Goal: Contribute content: Contribute content

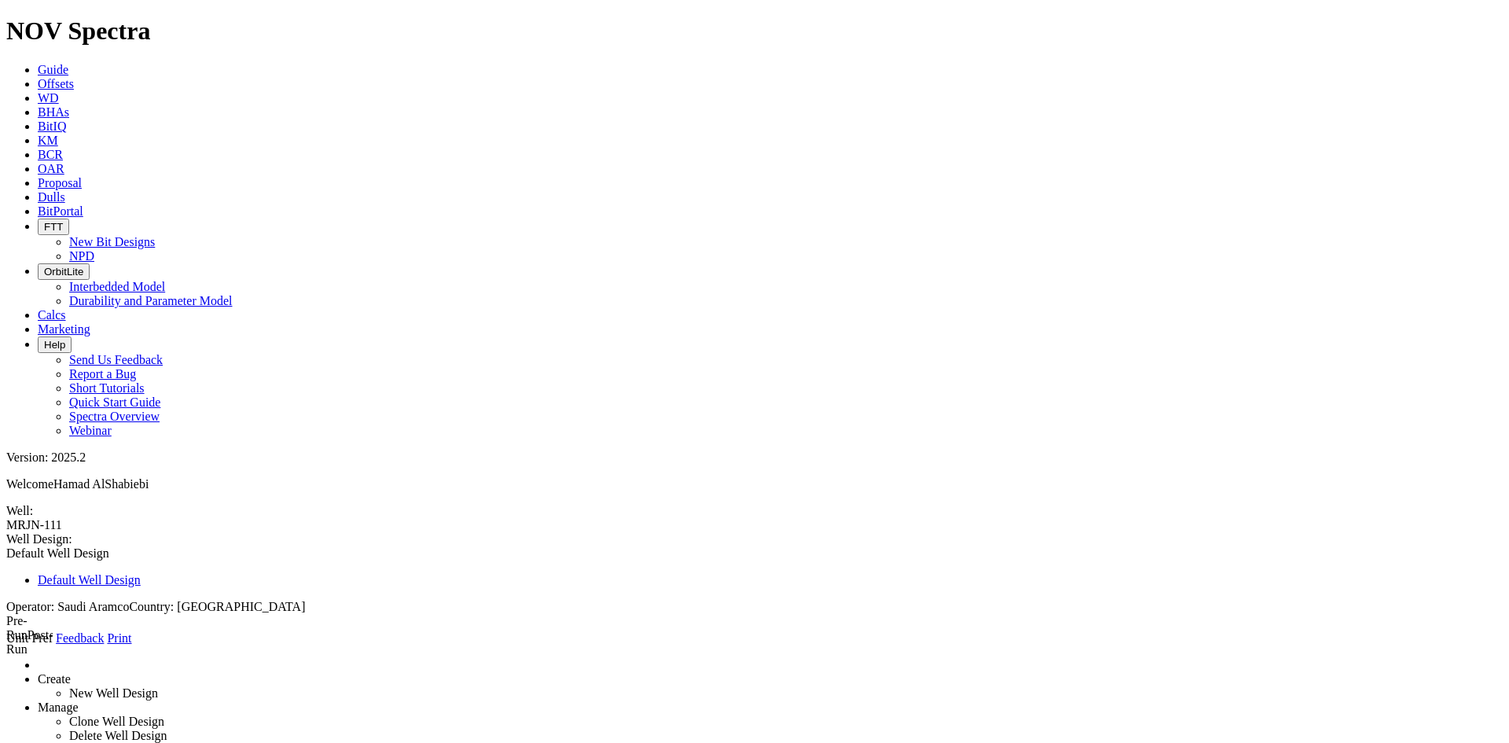
click at [65, 190] on link "Dulls" at bounding box center [52, 196] width 28 height 13
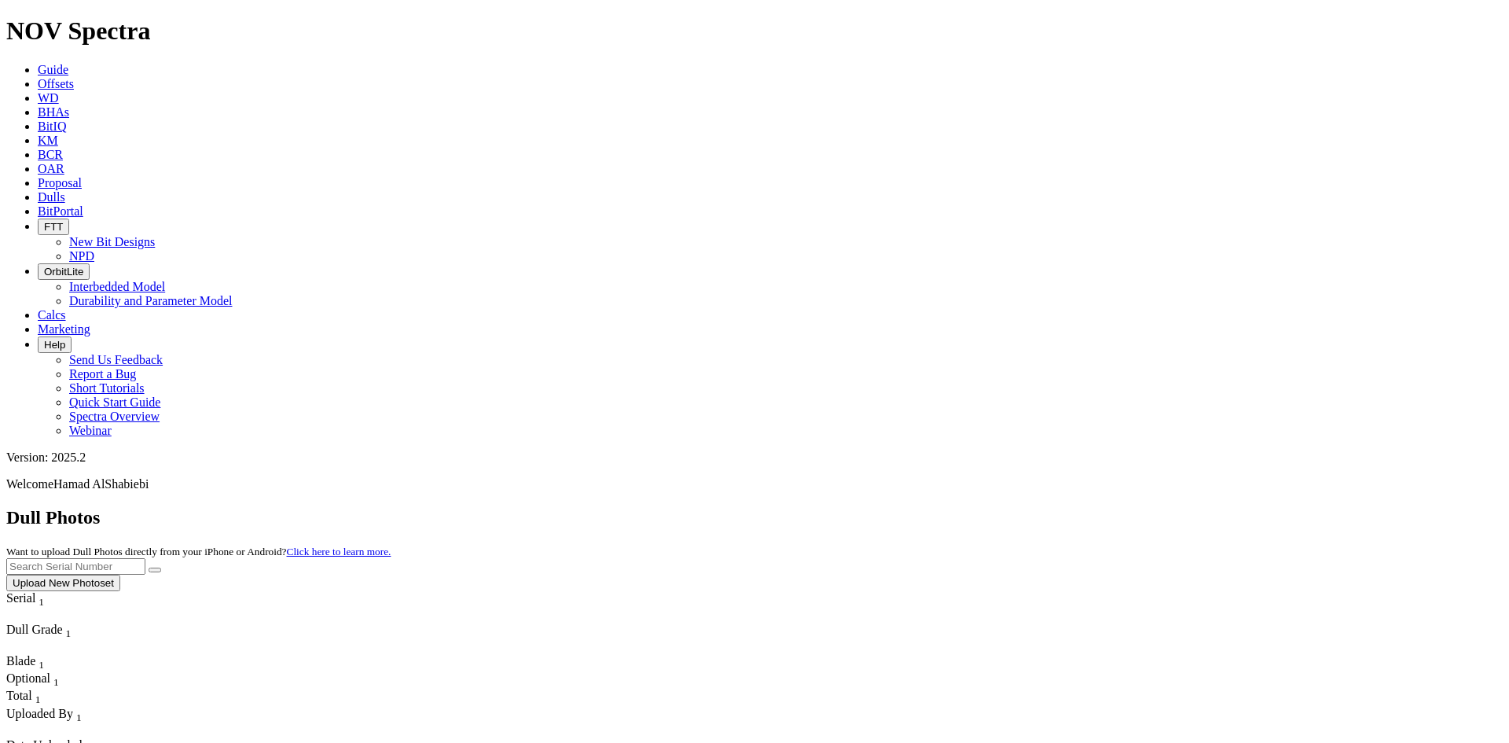
click at [241, 507] on div "Dull Photos Want to upload Dull Photos directly from your iPhone or Android? Cl…" at bounding box center [754, 549] width 1497 height 84
click at [120, 575] on button "Upload New Photoset" at bounding box center [63, 583] width 114 height 17
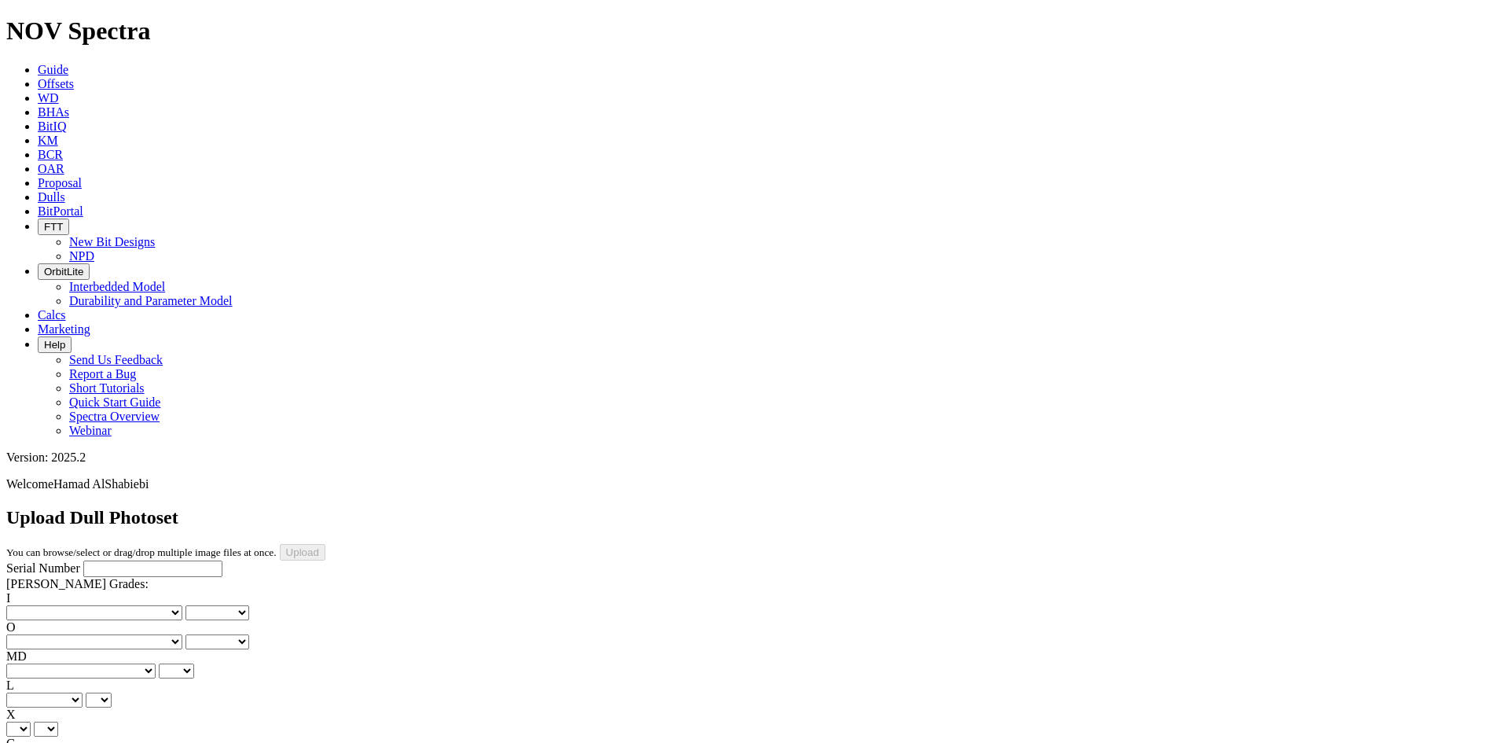
click at [83, 560] on input "Serial Number" at bounding box center [152, 568] width 139 height 17
type input "S313600"
click at [80, 605] on select "No lost, worn or damaged cutters 0 1 2 3 4 5 6 7 8 No diamond table left on any…" at bounding box center [94, 612] width 176 height 15
click at [74, 605] on select "No lost, worn or damaged cutters 0 1 2 3 4 5 6 7 8 No diamond table left on any…" at bounding box center [94, 612] width 176 height 15
select select "number:2"
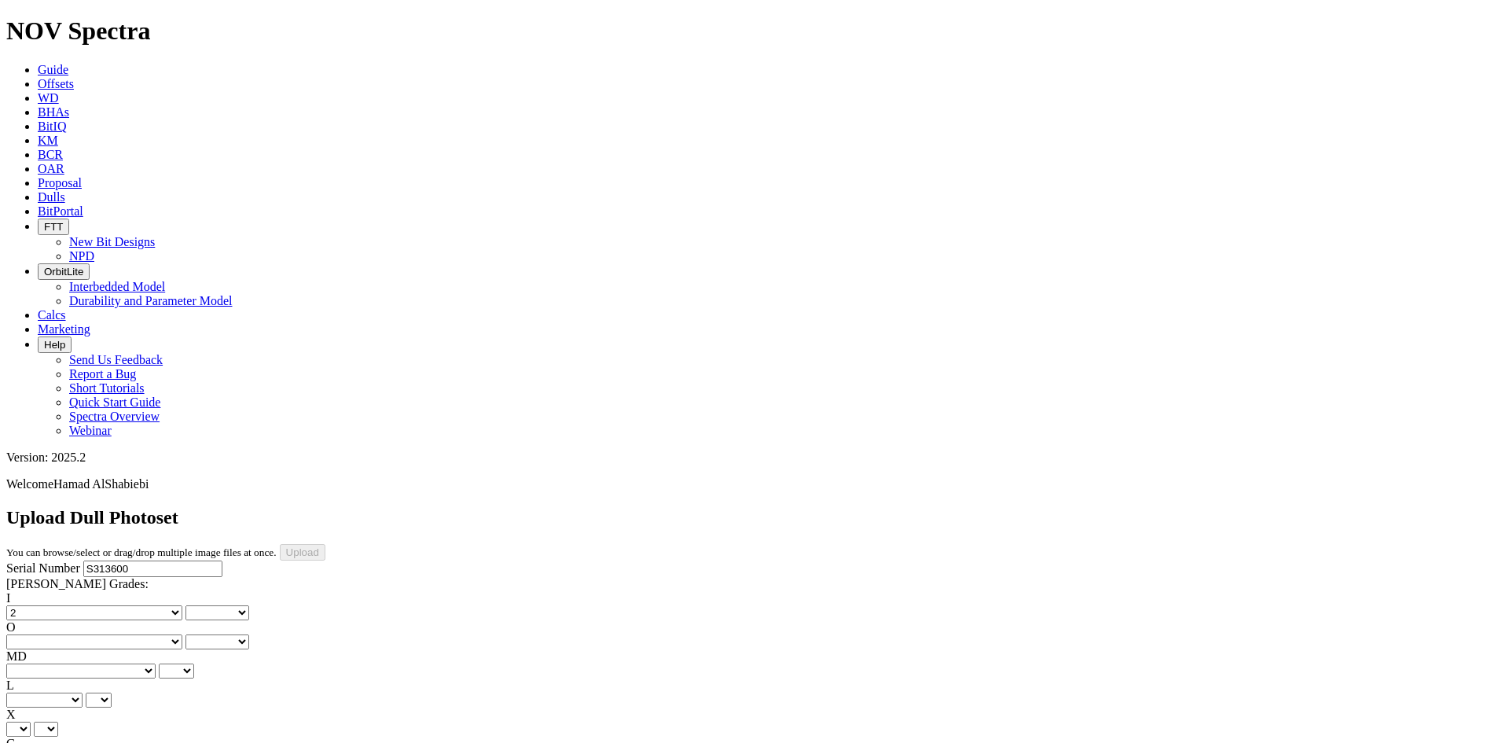
click at [31, 605] on select "No lost, worn or damaged cutters 0 1 2 3 4 5 6 7 8 No diamond table left on any…" at bounding box center [94, 612] width 176 height 15
select select "number:2"
click at [170, 634] on select "No lost, worn or damaged cutters 0 1 2 3 4 5 6 7 8 No diamond table left on any…" at bounding box center [94, 641] width 176 height 15
select select "number:6"
click at [112, 634] on select "No lost, worn or damaged cutters 0 1 2 3 4 5 6 7 8 No diamond table left on any…" at bounding box center [94, 641] width 176 height 15
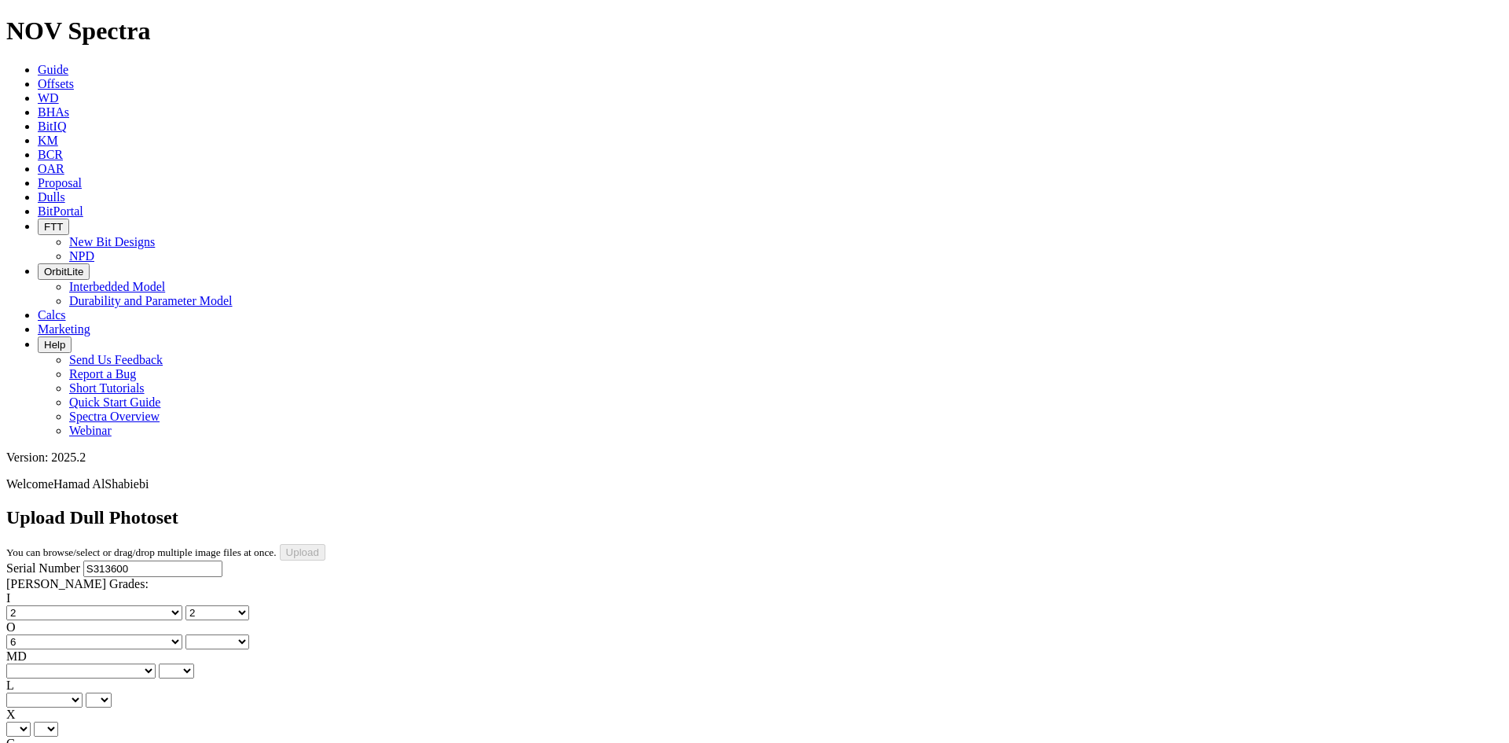
select select "number:6"
click at [86, 663] on select "BF - Bond Failure BT - Broken Teeth/Cutters BU - Balled Up Bit CR - Cored CT - …" at bounding box center [80, 670] width 149 height 15
select select "string:RO"
click at [31, 663] on select "BF - Bond Failure BT - Broken Teeth/Cutters BU - Balled Up Bit CR - Cored CT - …" at bounding box center [80, 670] width 149 height 15
select select "string:RO"
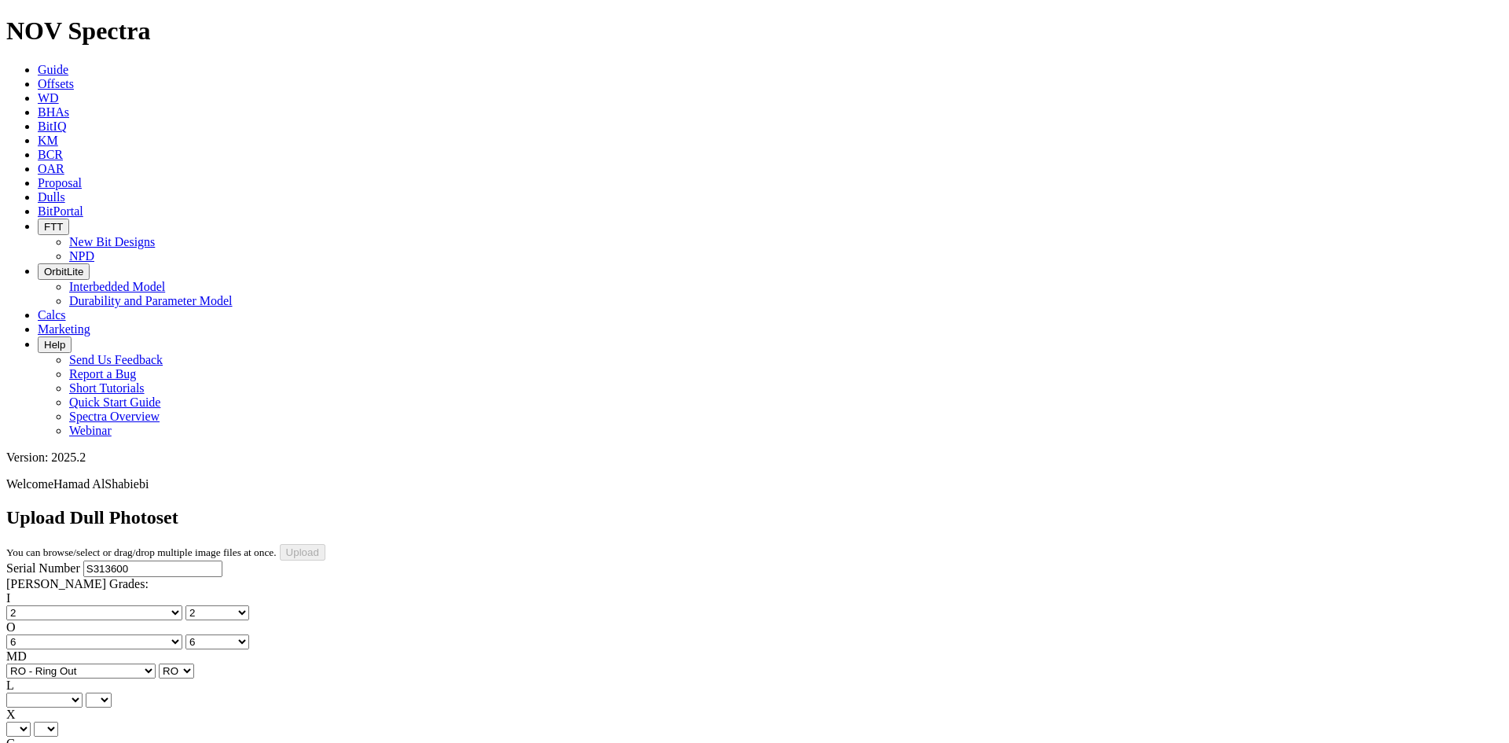
click at [83, 692] on select "A - All C - Cone G - Gauge N - Nose S - Shoulder T - Taper" at bounding box center [44, 699] width 76 height 15
select select "string:S"
click at [83, 692] on select "A - All C - Cone G - Gauge N - Nose S - Shoulder T - Taper" at bounding box center [44, 699] width 76 height 15
select select "string:S"
click at [31, 722] on select "X" at bounding box center [18, 729] width 24 height 15
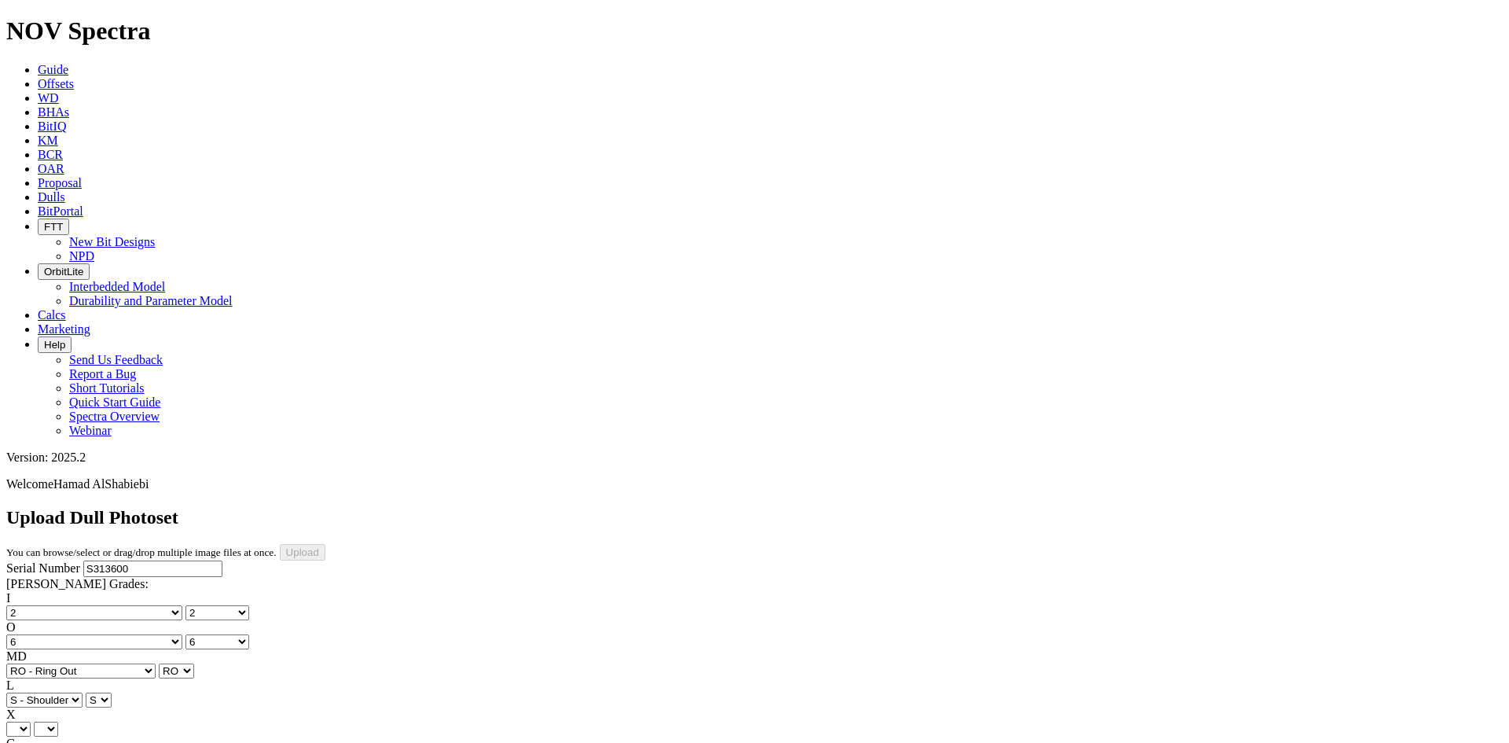
select select "string:X"
click at [31, 722] on select "X" at bounding box center [18, 729] width 24 height 15
select select "string:X"
select select "string:I"
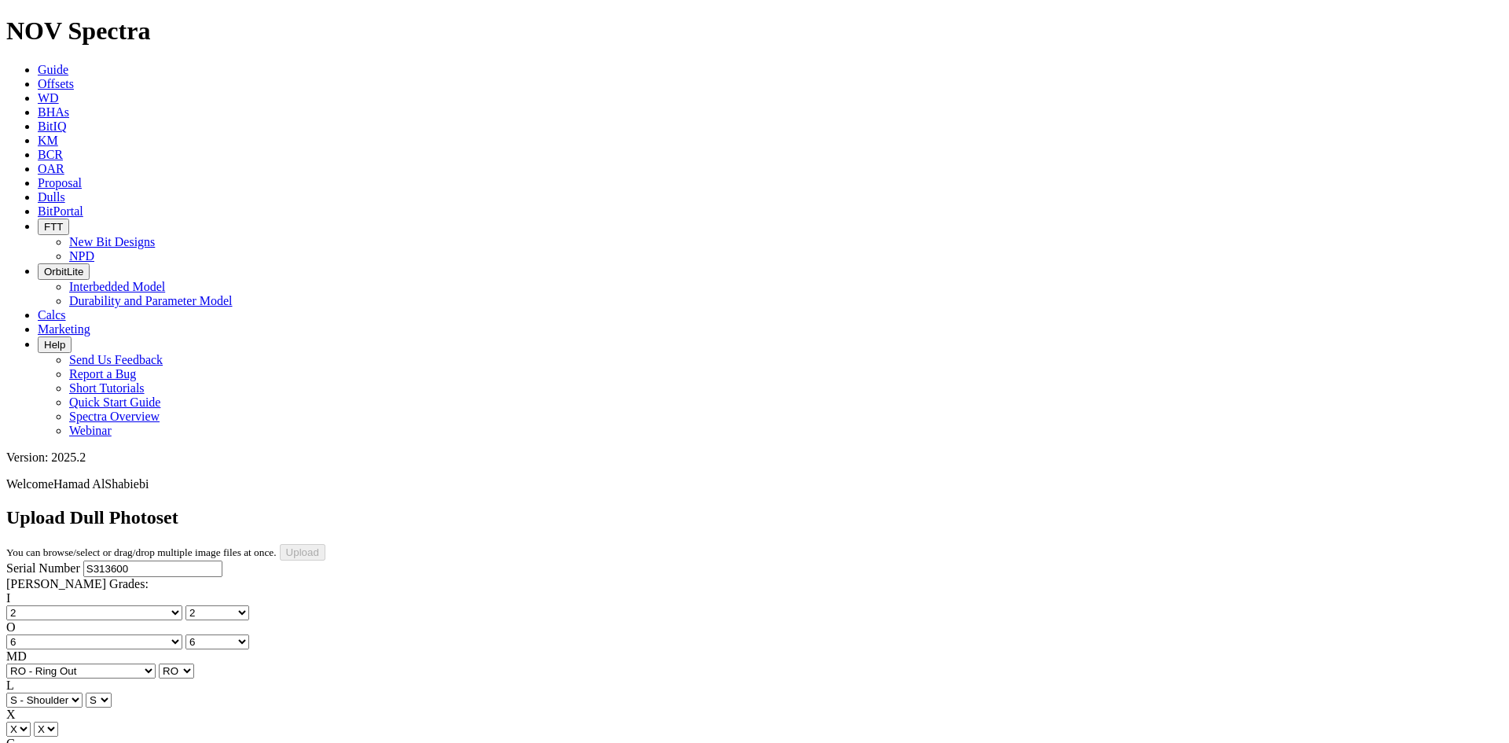
select select "string:I"
select select "string:CT"
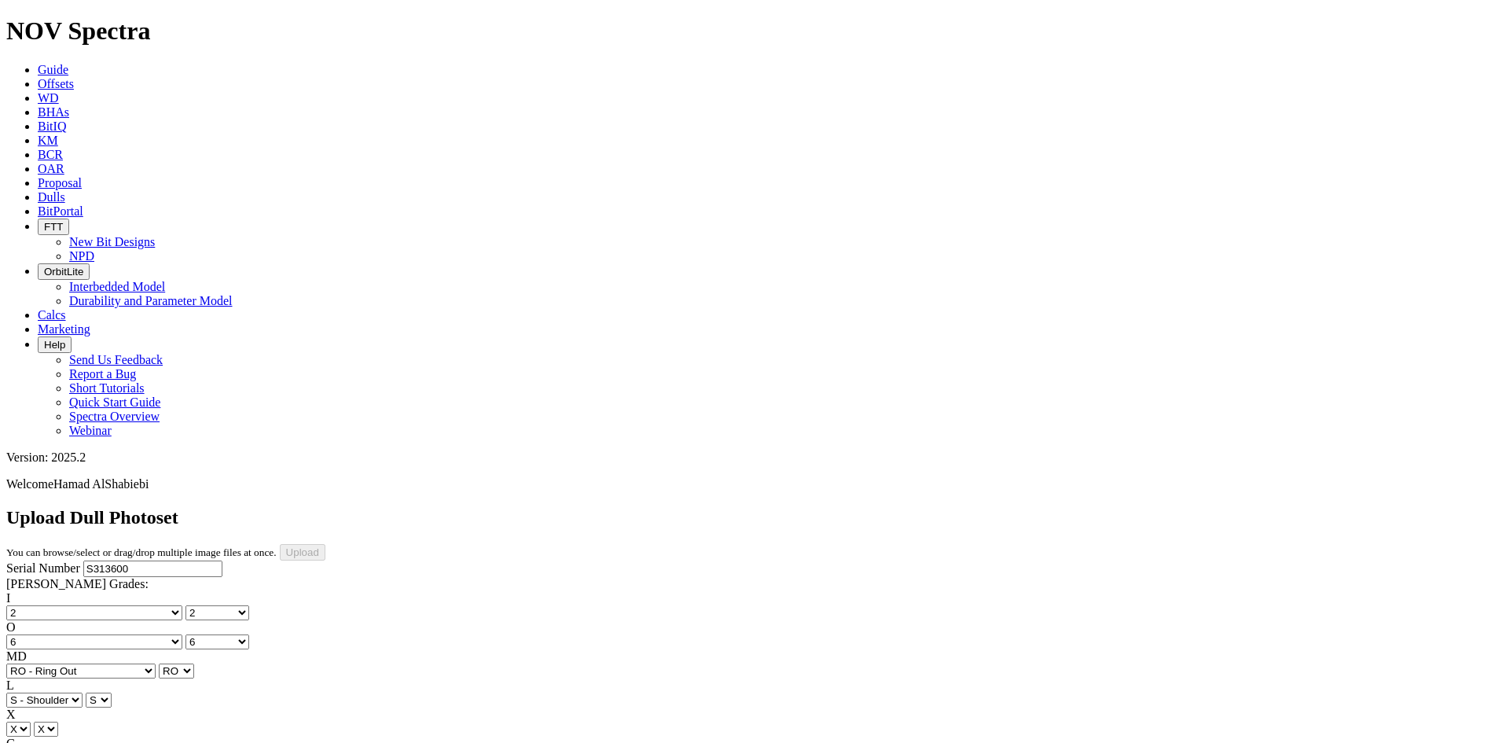
select select "string:CT"
select select "string:TD"
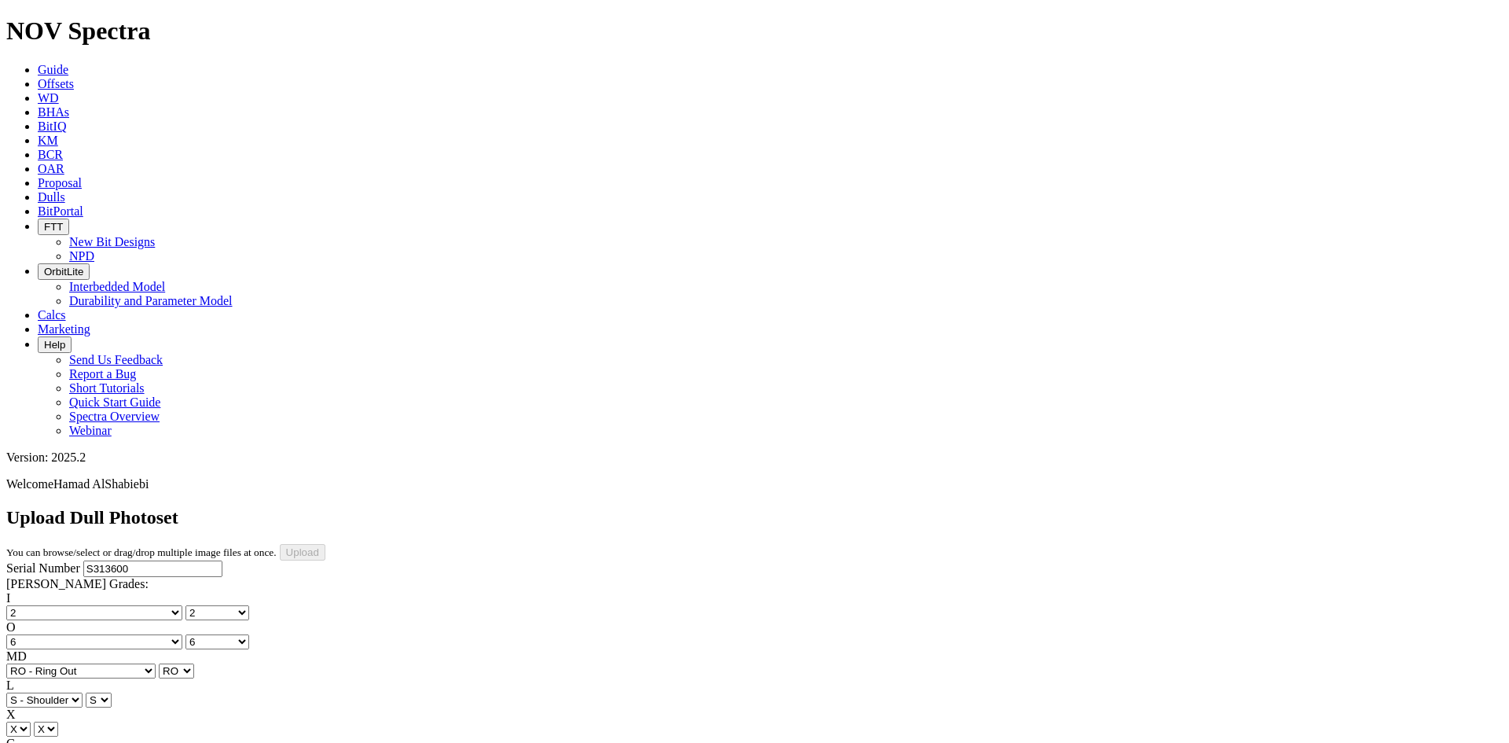
click at [136, 560] on div "Serial Number S313600 RH Dull Grades: I No lost, worn or damaged cutters 0 1 2 …" at bounding box center [754, 707] width 1497 height 294
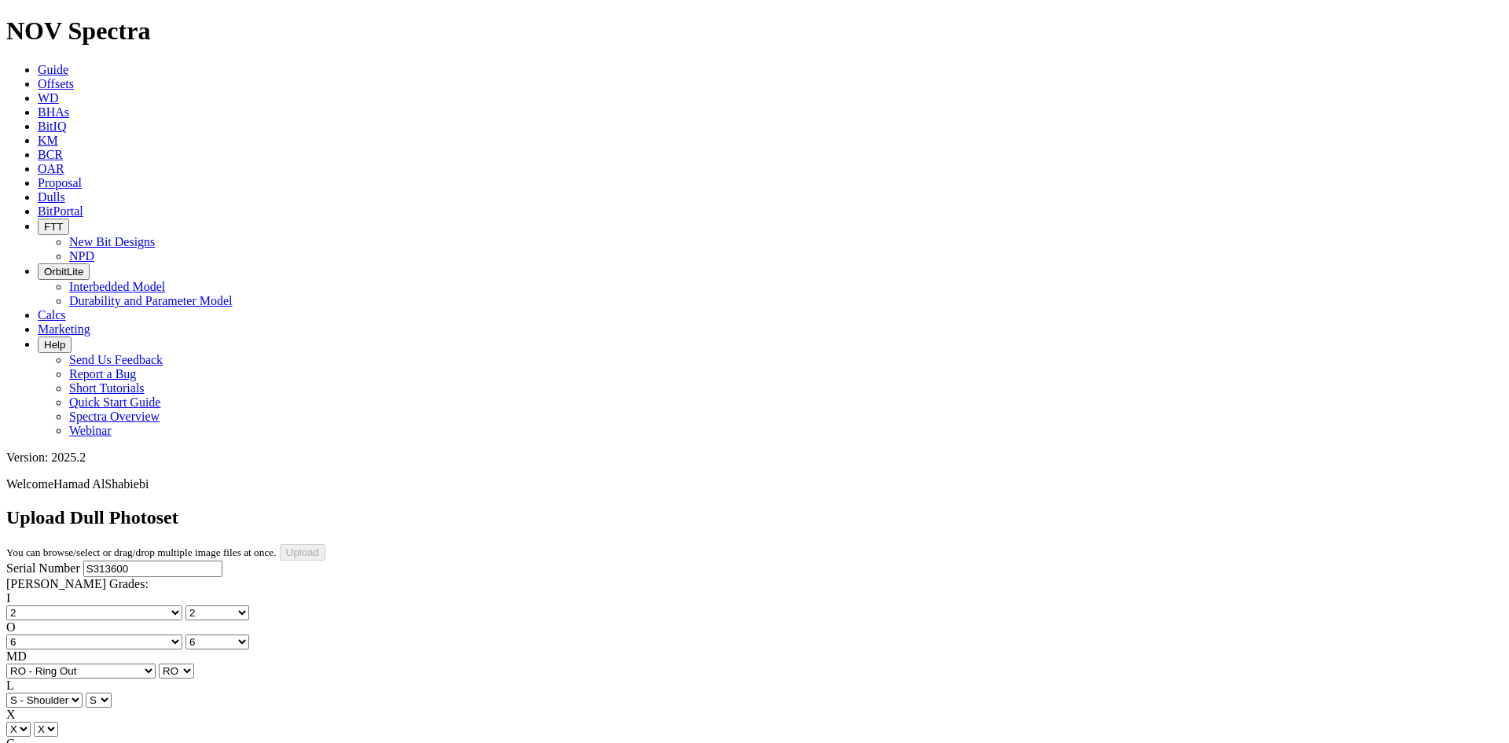
type input "[DATE]"
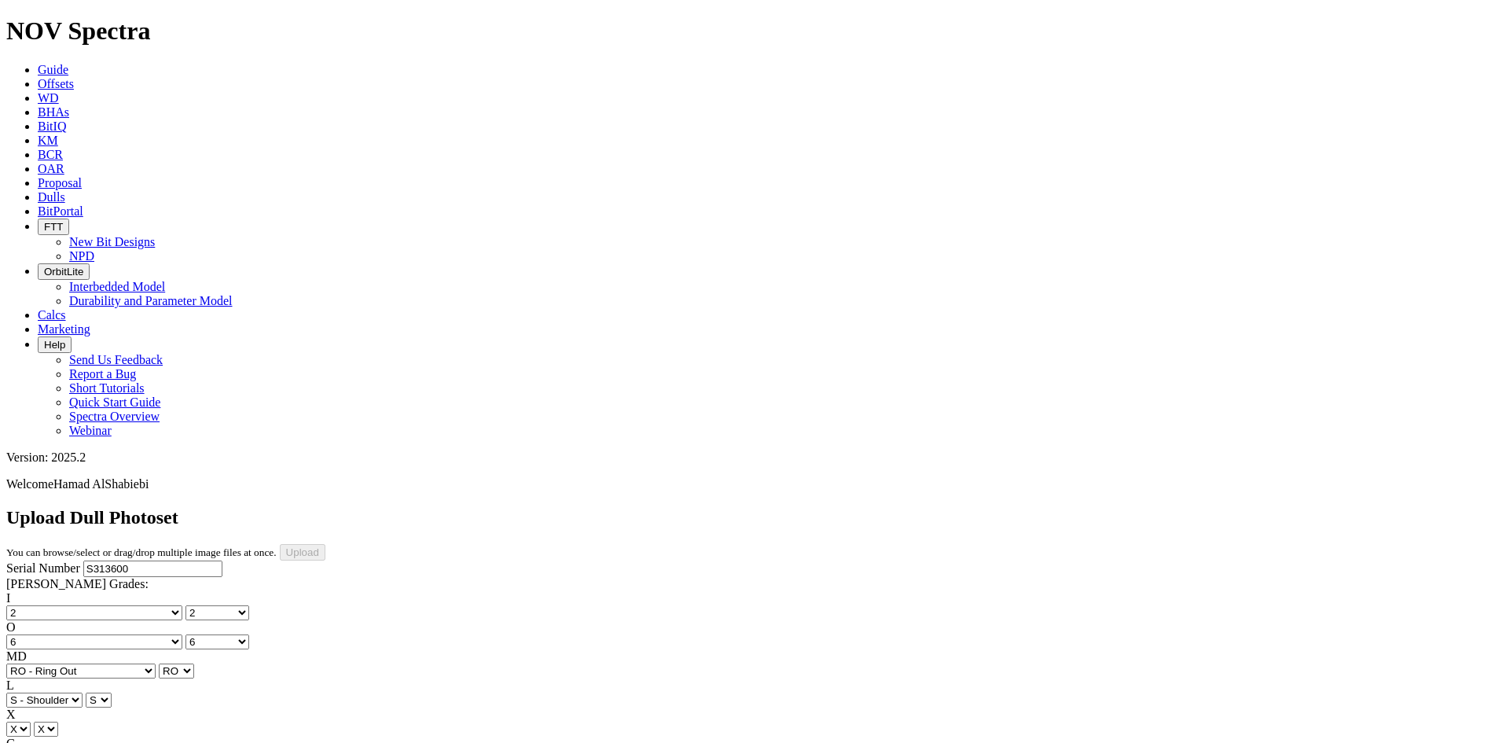
type input "C:\fakepath\8ffb7af6-4b77-4db5-904a-c2895065f57d.jpg"
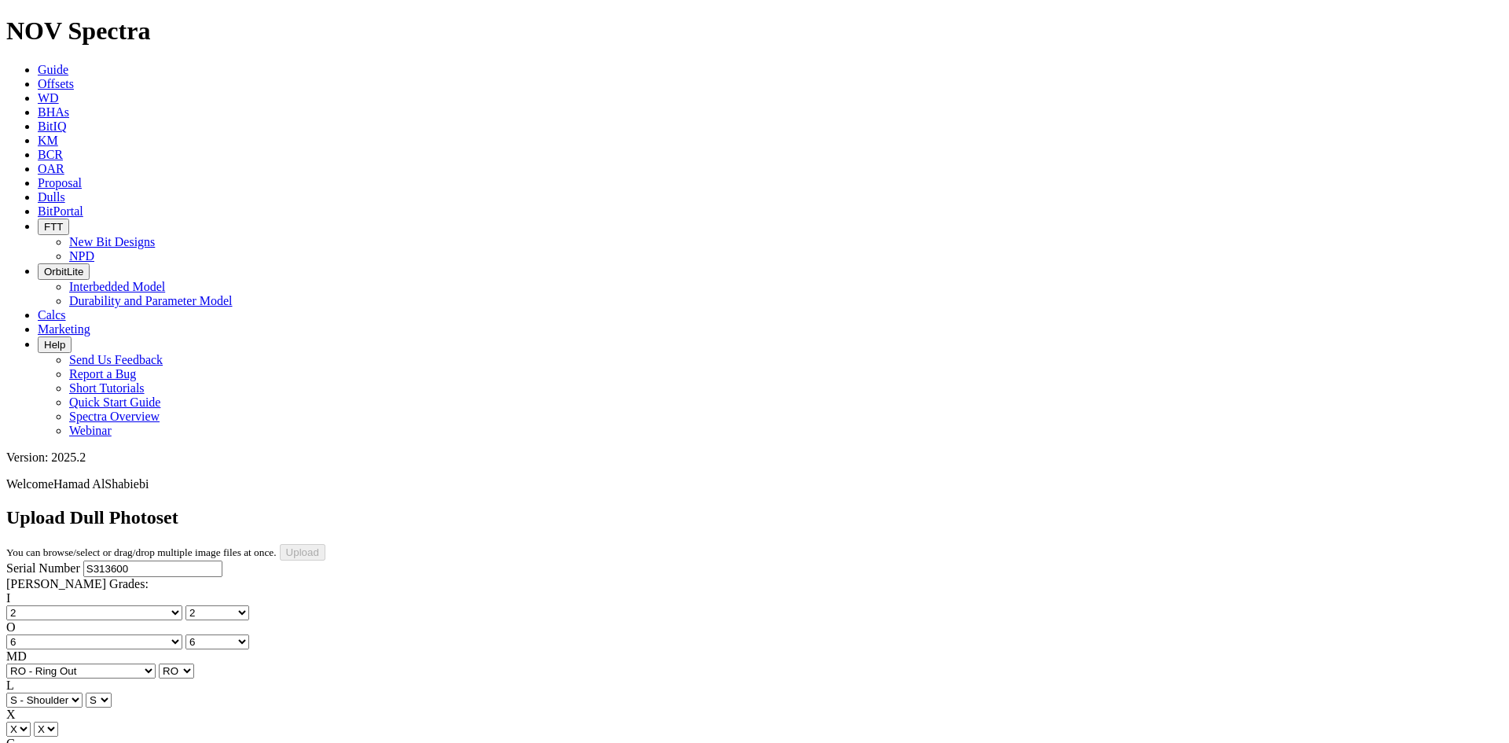
type input "C:\fakepath\94bfc001-5219-4b3a-8c9f-20e2c76c877b.jpg"
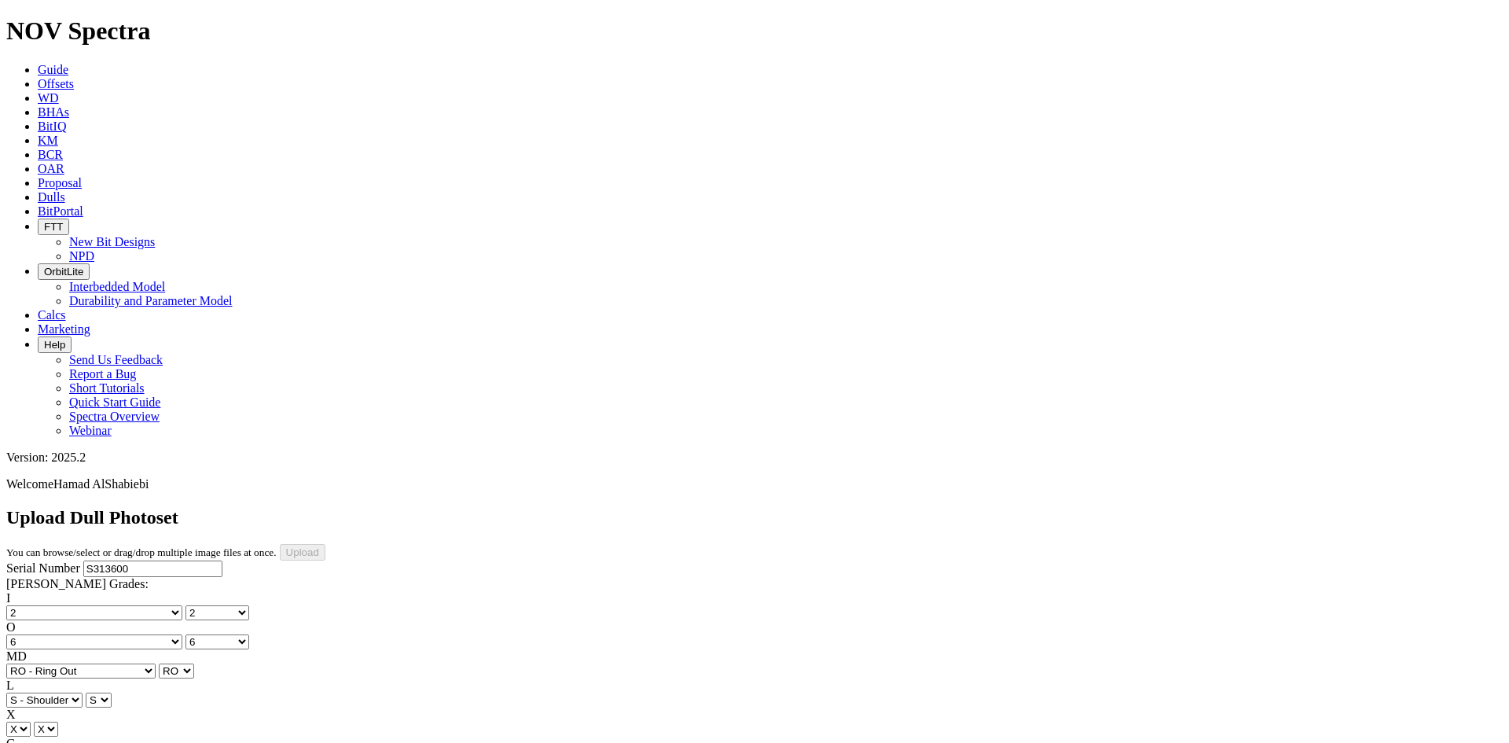
type input "C:\fakepath\22e74dad-3ce0-40f5-945b-fcf4091a70bc.jpg"
select select "string:IsoPhoto"
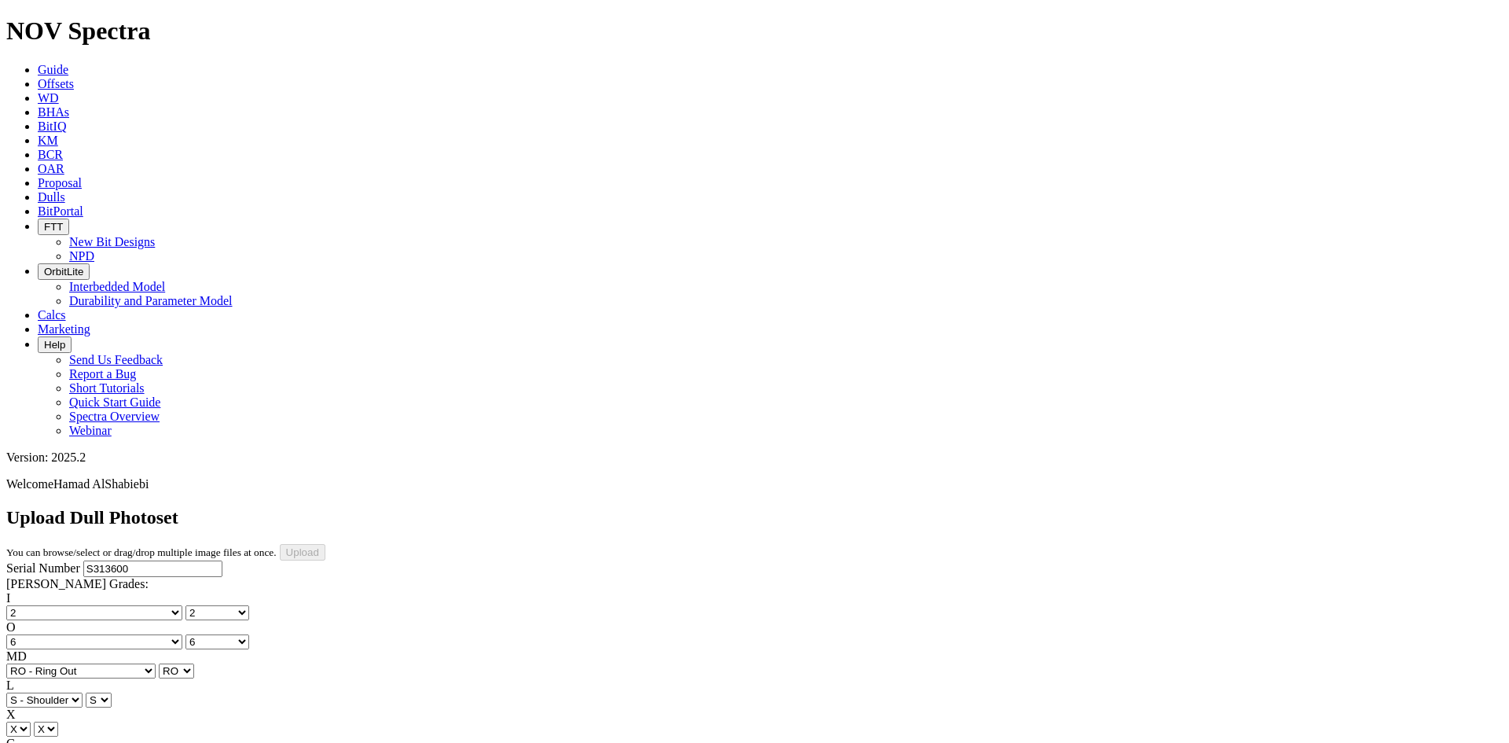
type input "C:\fakepath\1.jpg"
select select "number:2"
select select "number:6"
select select "string:RO"
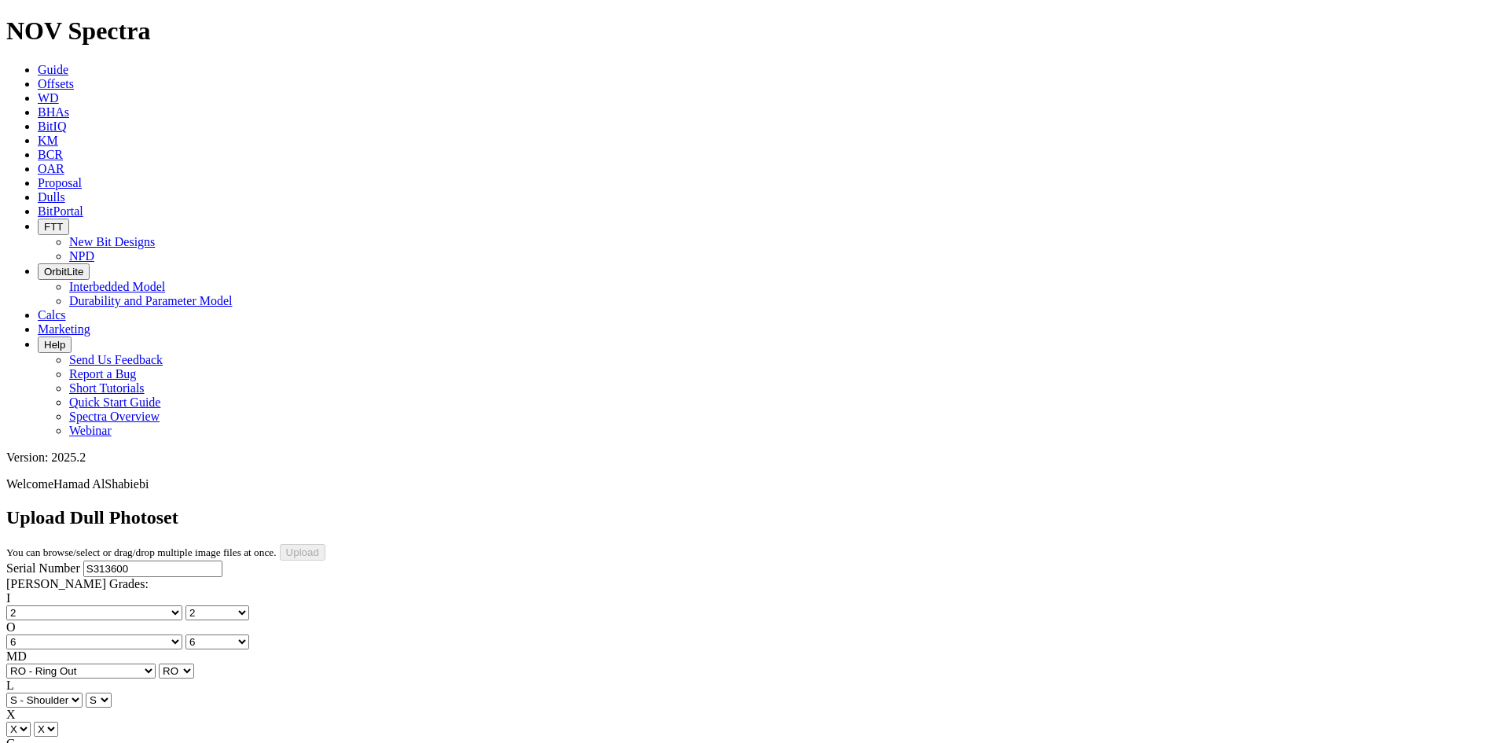
select select "string:S"
select select "string:I"
select select "string:CT"
select select "string:TD"
type input "C:\fakepath\2.jpg"
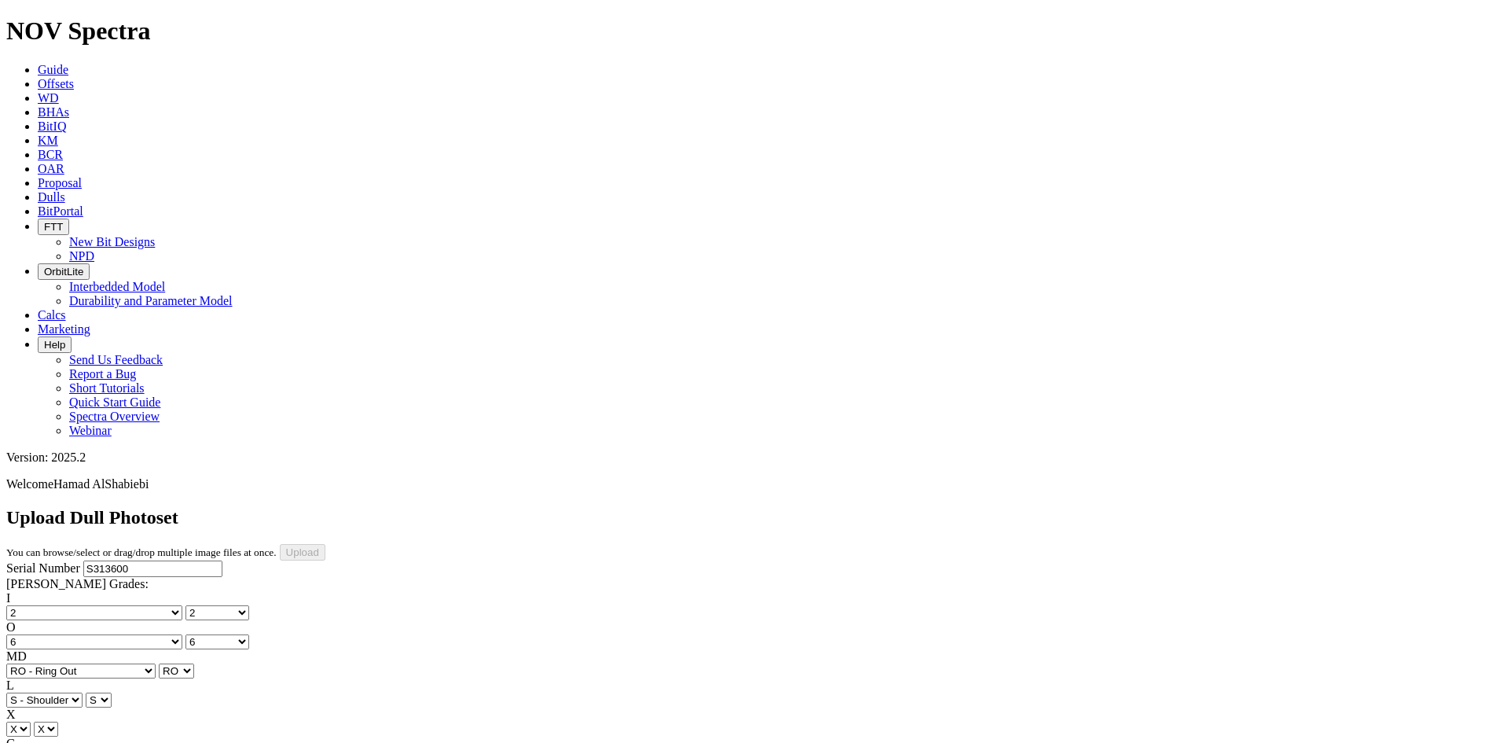
type input "C:\fakepath\3.jpg"
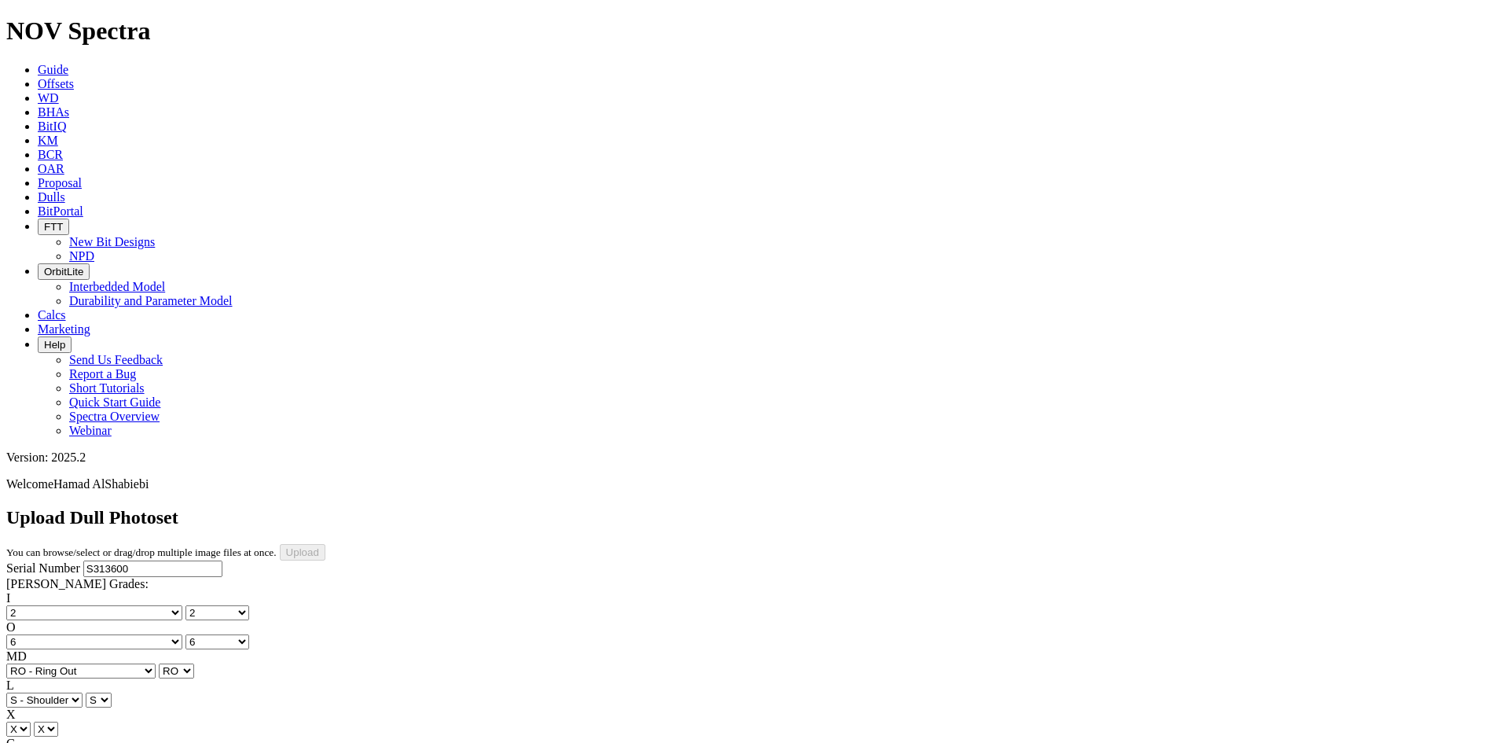
type input "C:\fakepath\4.jpg"
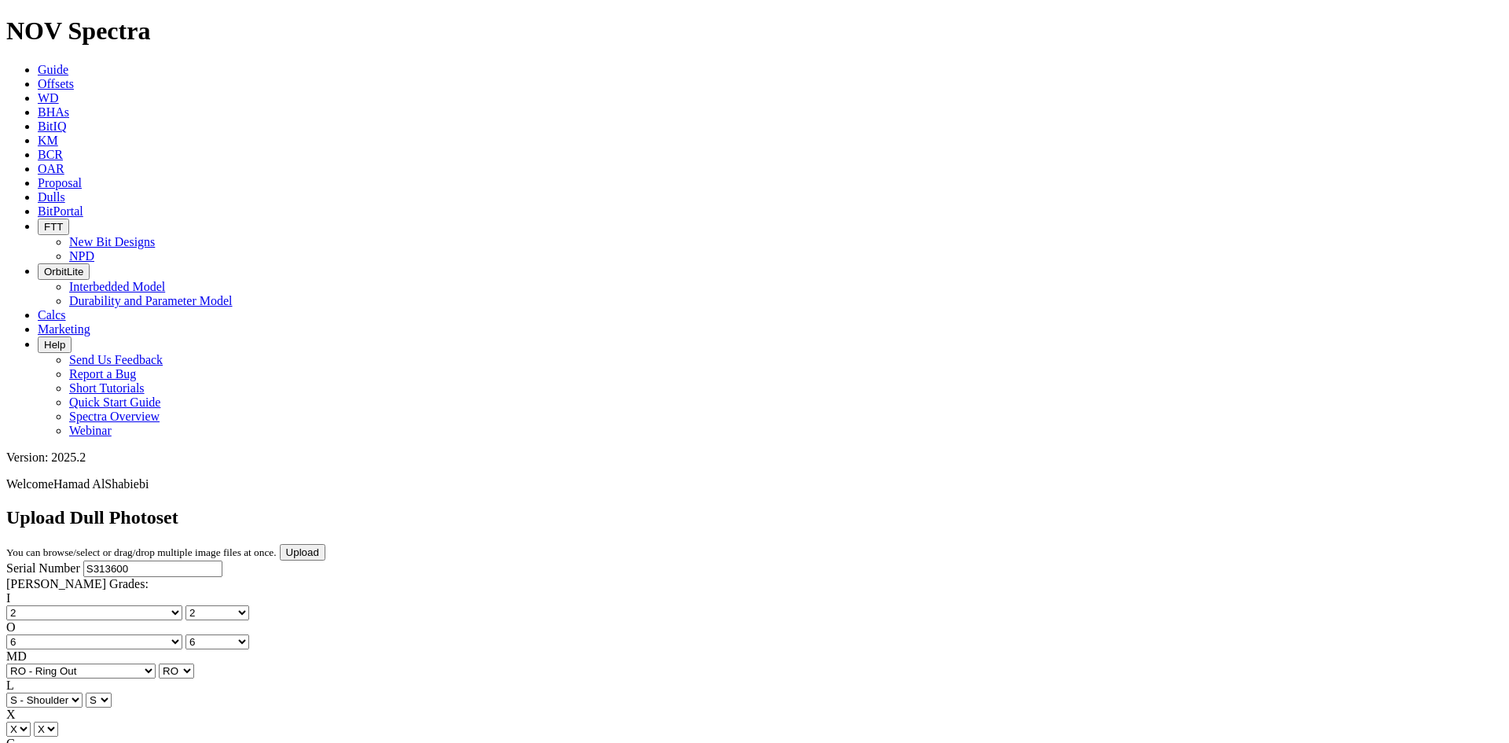
type input "C:\fakepath\5.jpg"
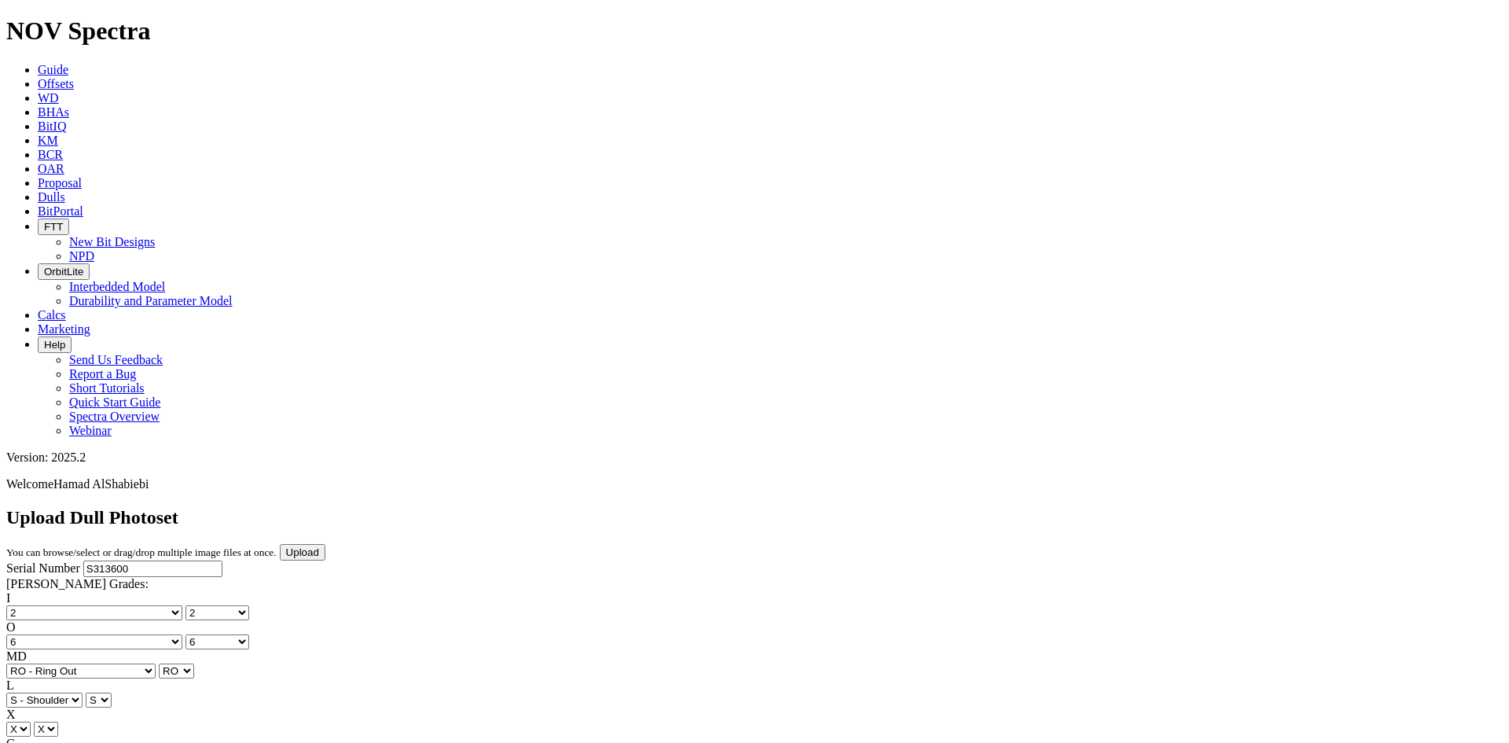
type input "C:\fakepath\6.jpg"
type input "C:\fakepath\7.jpg"
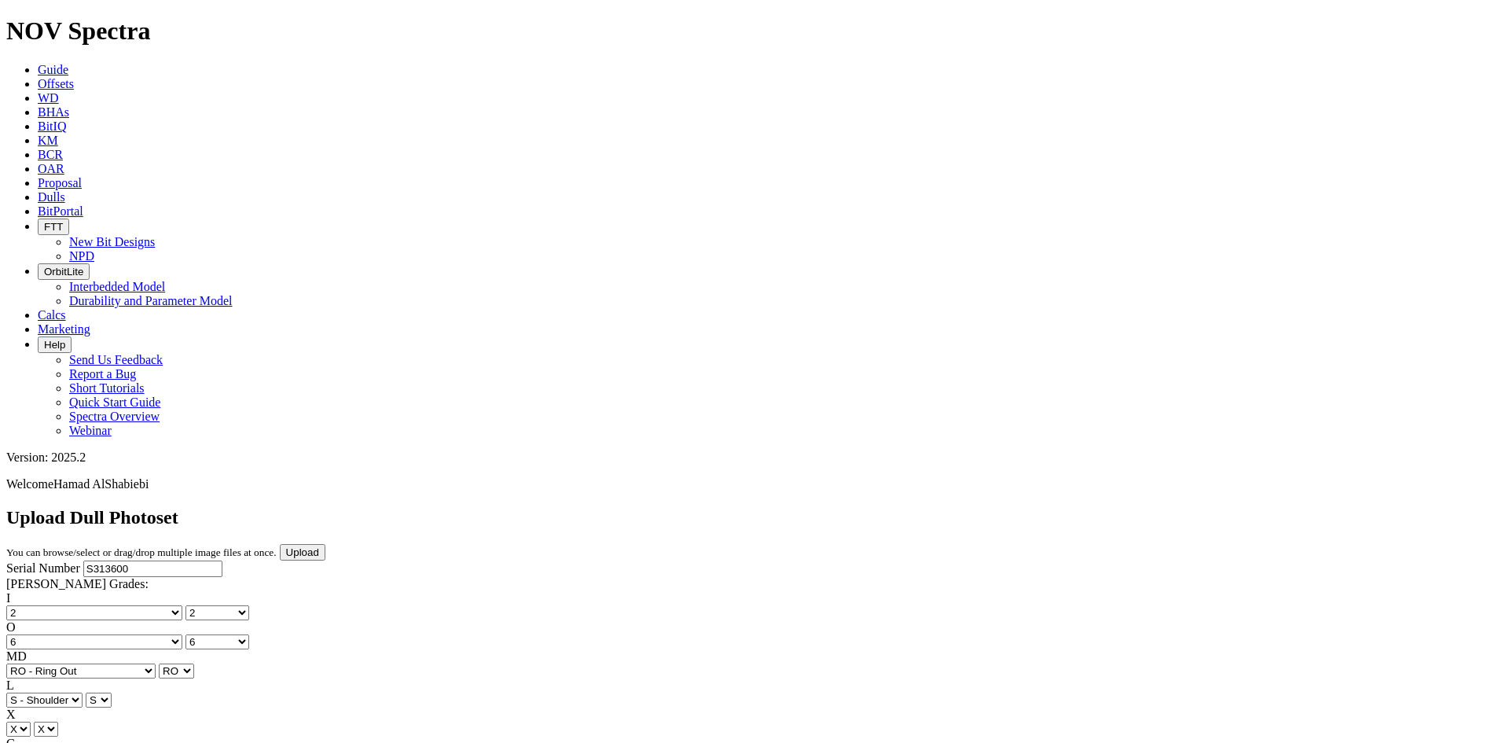
click at [325, 544] on input "Upload" at bounding box center [303, 552] width 46 height 17
